Goal: Find specific page/section: Find specific page/section

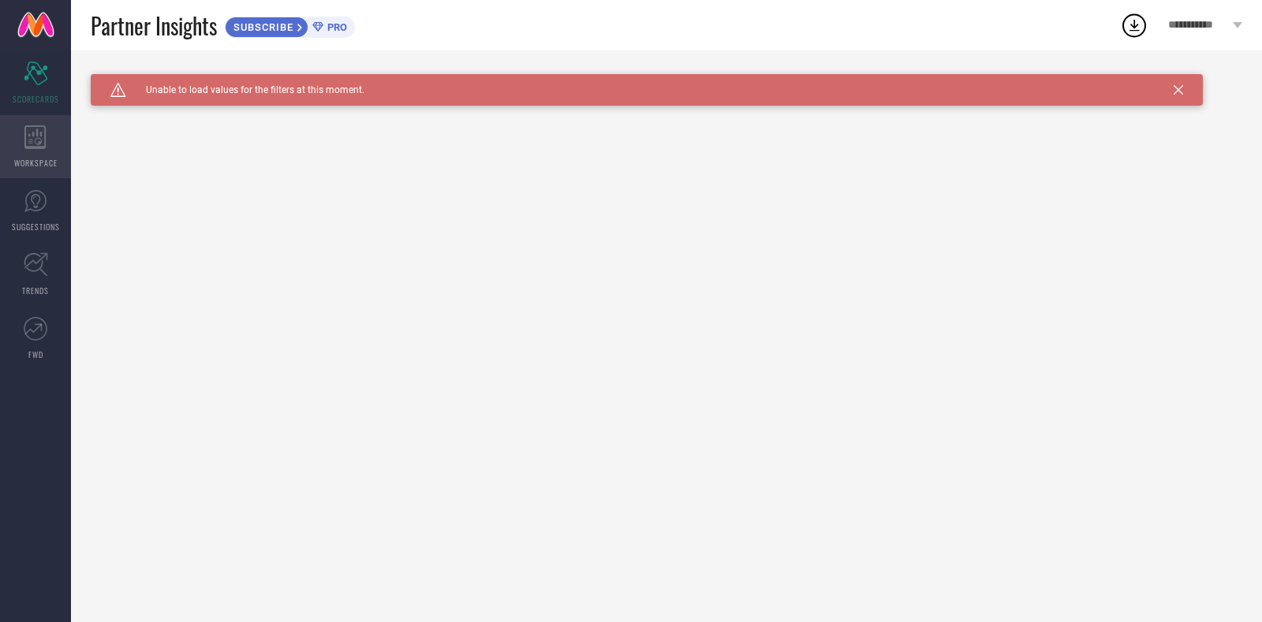
click at [24, 166] on span "WORKSPACE" at bounding box center [35, 163] width 43 height 12
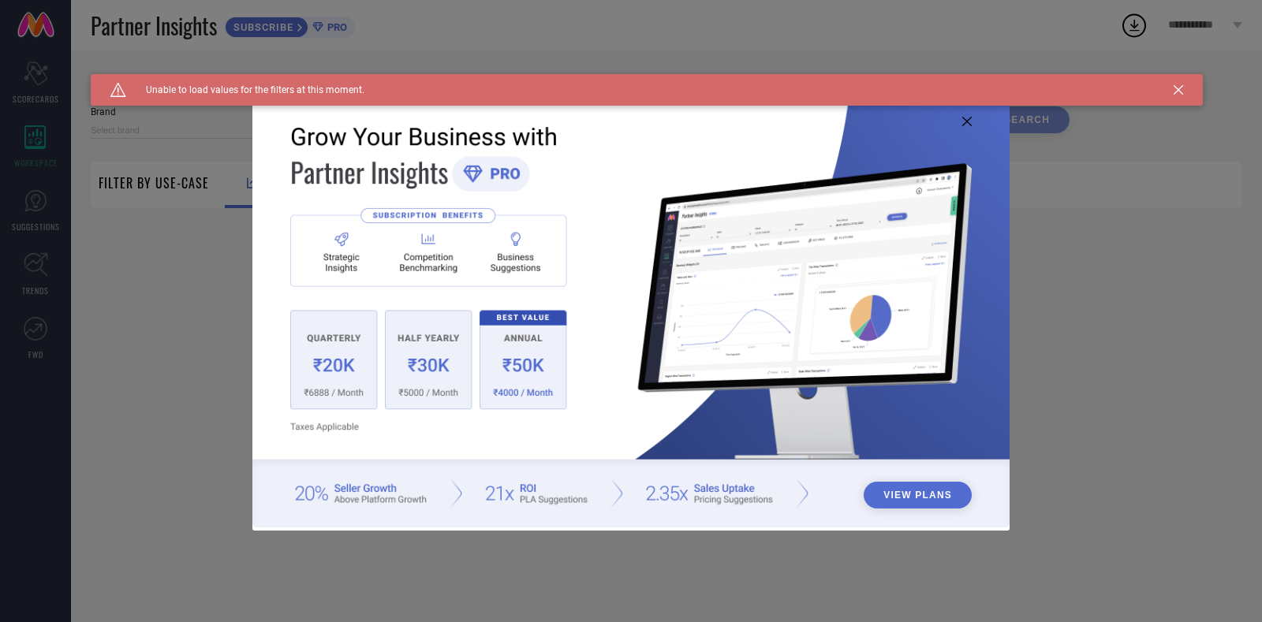
type input "1 STOP FASHION"
type input "All"
click at [962, 118] on icon at bounding box center [966, 121] width 9 height 9
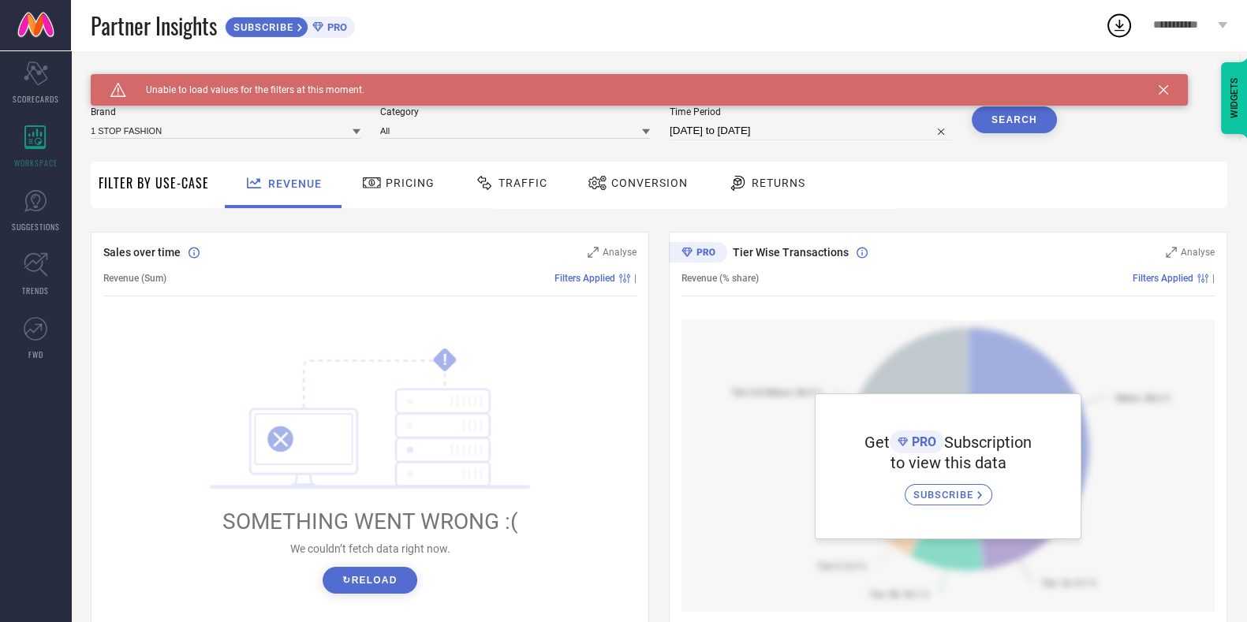
click at [1163, 96] on div "Caution Created with Sketch. Unable to load values for the filters at this mome…" at bounding box center [639, 90] width 1097 height 32
click at [410, 188] on span "Pricing" at bounding box center [410, 183] width 49 height 13
